Goal: Information Seeking & Learning: Find specific fact

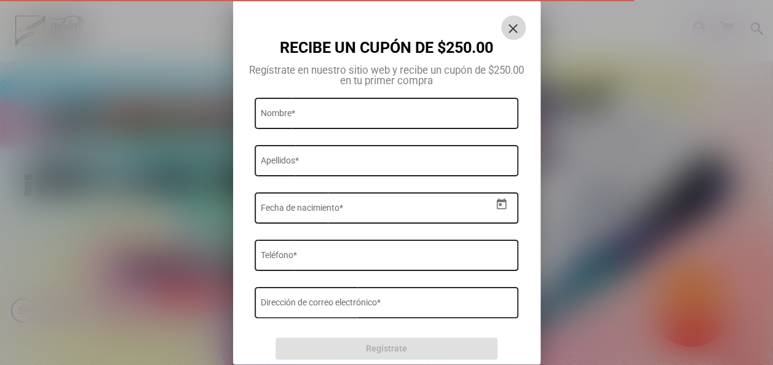
click at [509, 26] on mat-icon "close" at bounding box center [513, 28] width 15 height 15
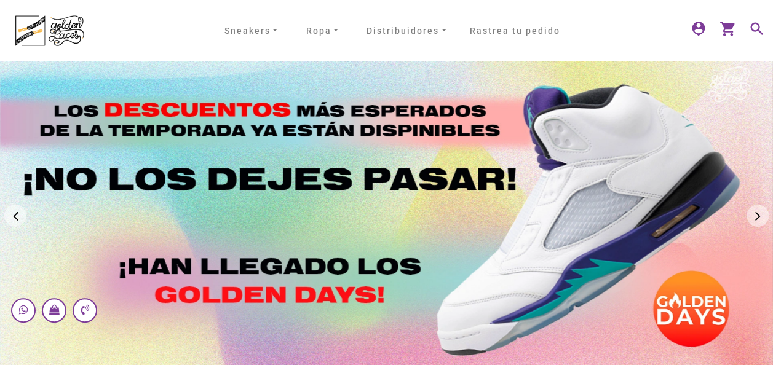
scroll to position [62, 0]
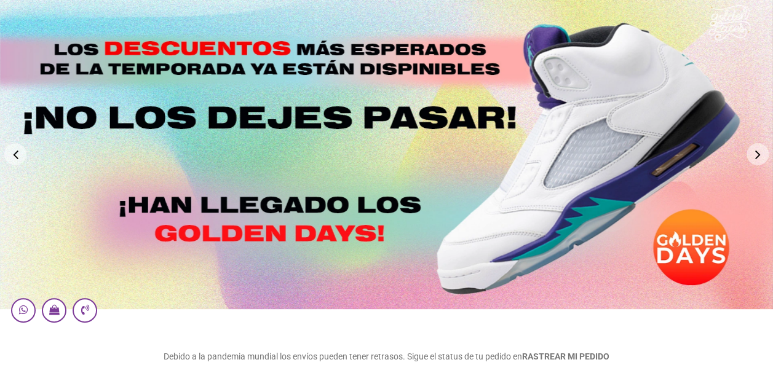
click at [764, 154] on button "Next" at bounding box center [758, 154] width 22 height 22
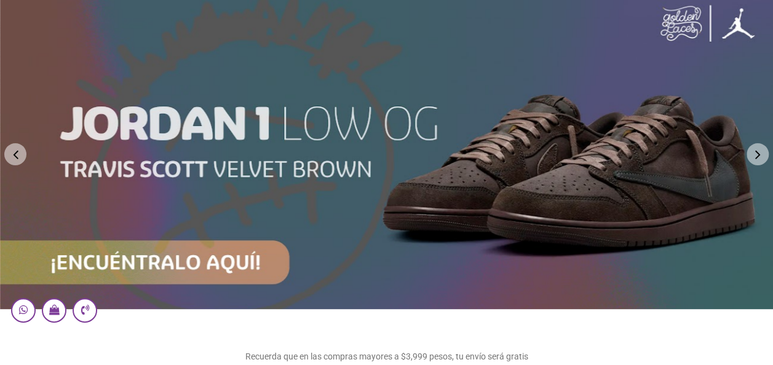
click at [760, 155] on button "Next" at bounding box center [758, 154] width 22 height 22
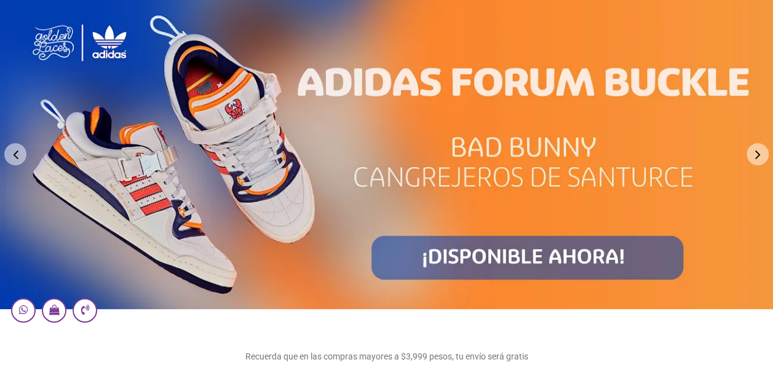
click at [759, 156] on button "Next" at bounding box center [758, 154] width 22 height 22
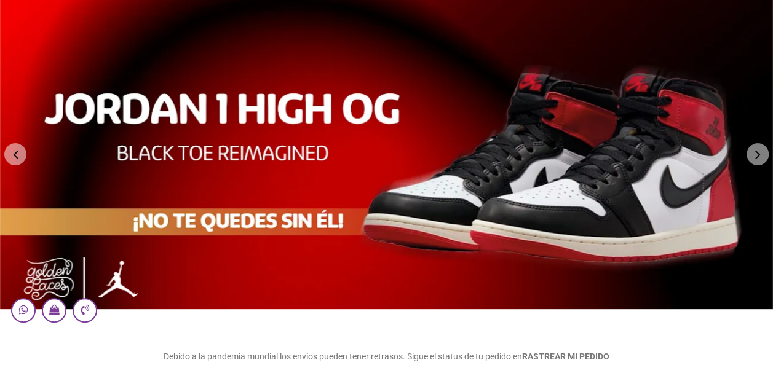
click at [752, 159] on button "Next" at bounding box center [758, 154] width 22 height 22
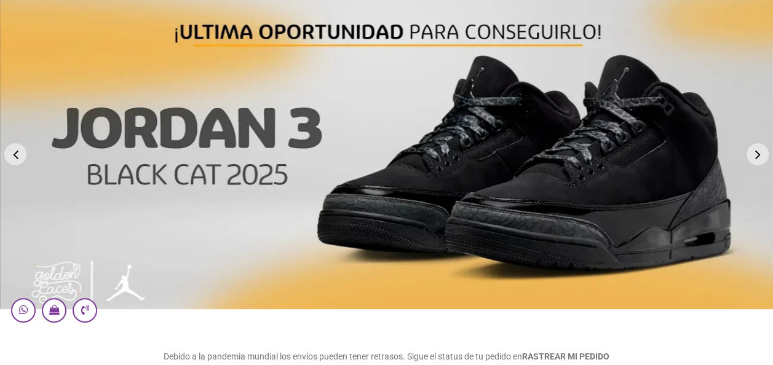
click at [756, 159] on button "Next" at bounding box center [758, 154] width 22 height 22
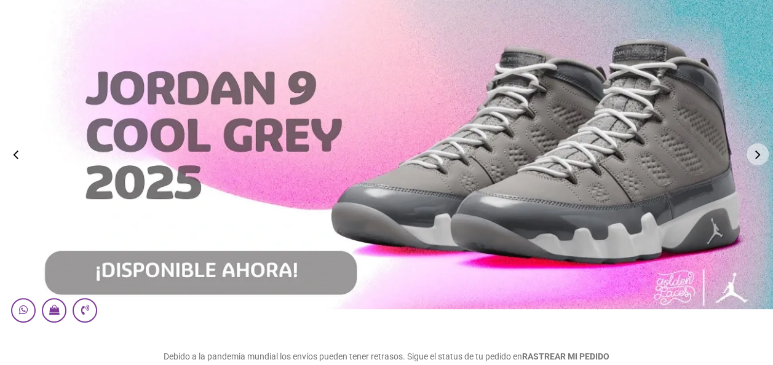
click at [756, 159] on button "Next" at bounding box center [758, 154] width 22 height 22
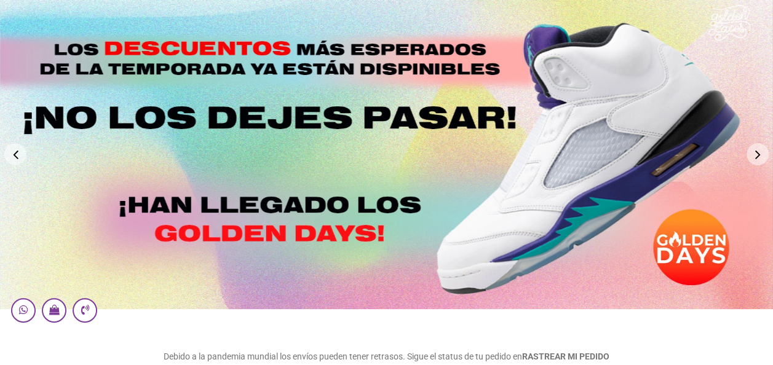
click at [756, 159] on button "Next" at bounding box center [758, 154] width 22 height 22
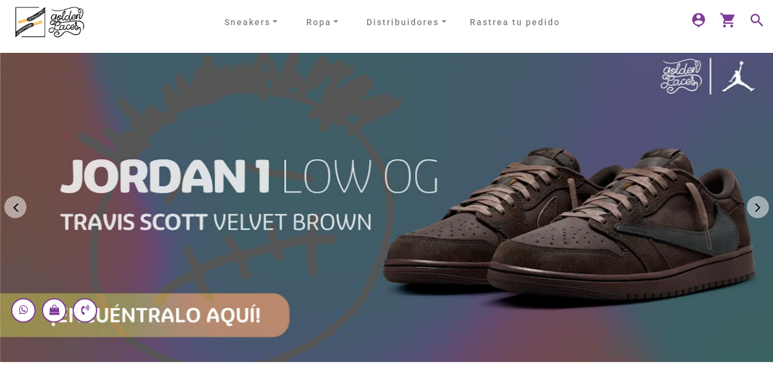
scroll to position [0, 0]
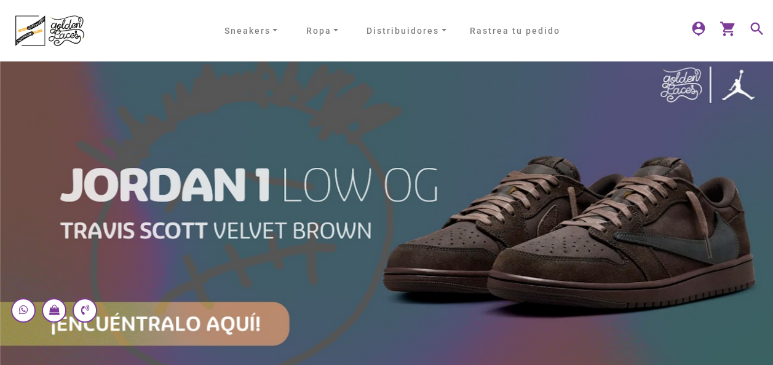
click at [755, 26] on mat-icon "search" at bounding box center [755, 27] width 15 height 15
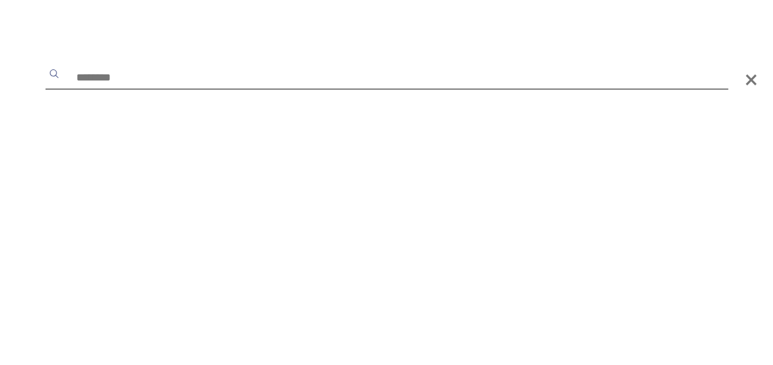
click at [213, 82] on input "text" at bounding box center [387, 79] width 683 height 22
type input "******"
click at [48, 68] on button "submit" at bounding box center [54, 74] width 12 height 12
click at [216, 79] on input "******" at bounding box center [387, 79] width 683 height 22
click at [48, 68] on button "submit" at bounding box center [54, 74] width 12 height 12
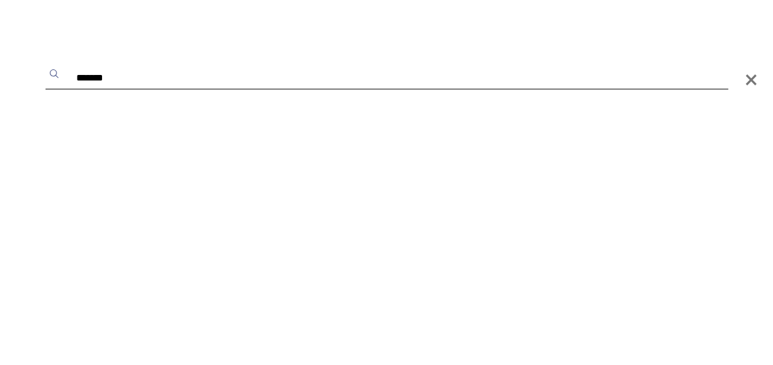
click at [48, 68] on button "submit" at bounding box center [54, 74] width 12 height 12
